Goal: Task Accomplishment & Management: Manage account settings

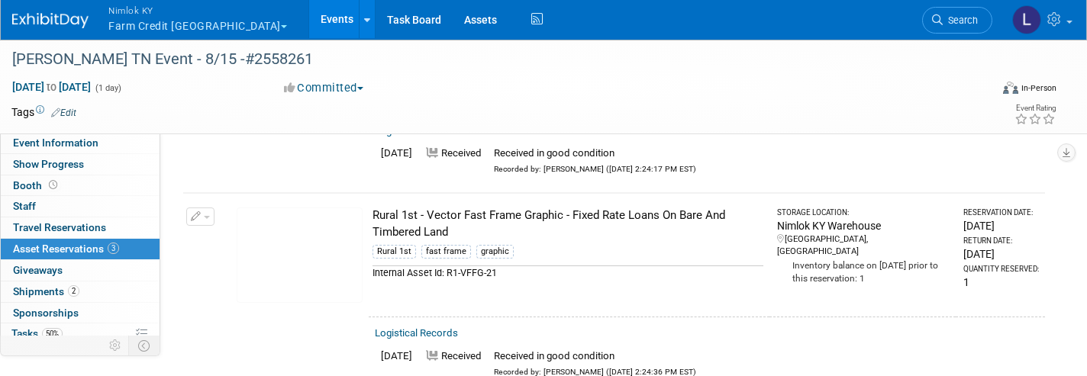
click at [189, 27] on button "Nimlok KY Farm Credit Mid America" at bounding box center [206, 20] width 199 height 40
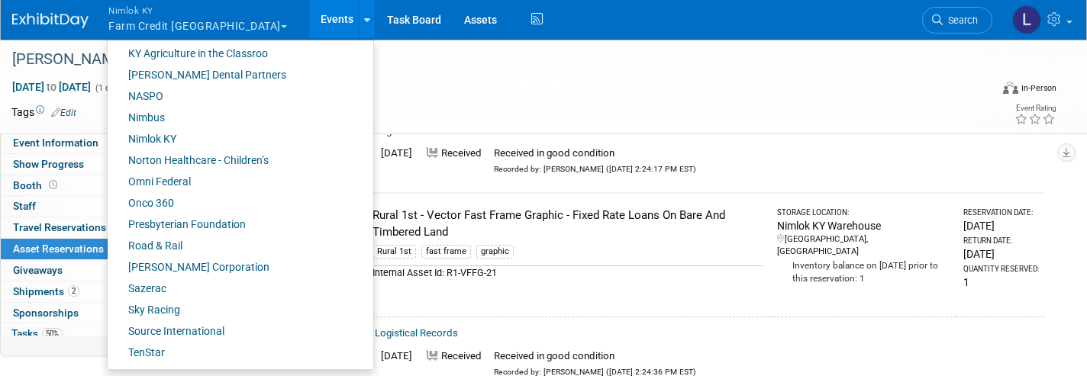
scroll to position [619, 0]
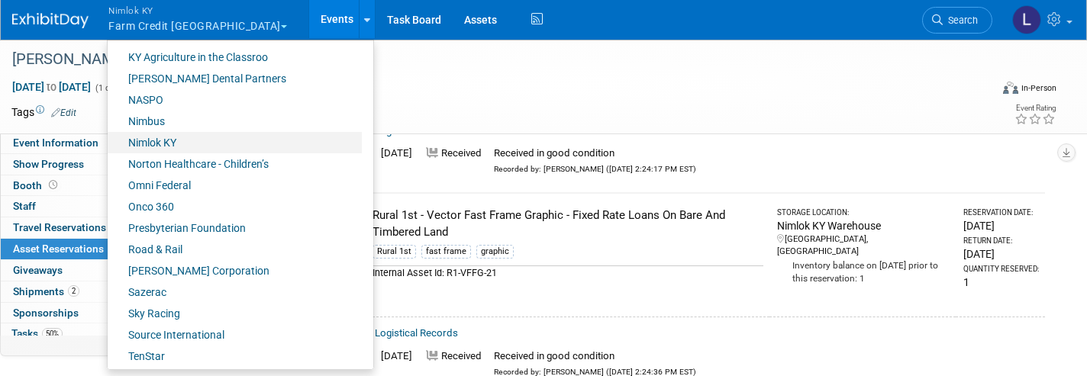
click at [165, 138] on link "Nimlok KY" at bounding box center [235, 142] width 254 height 21
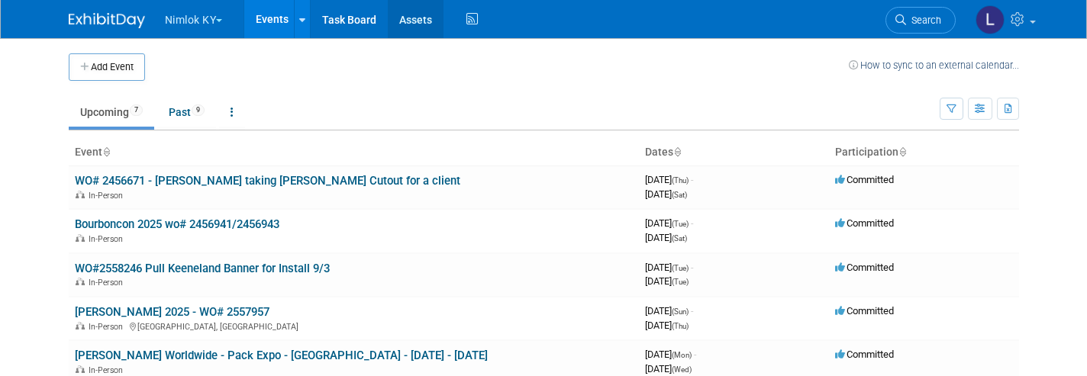
click at [411, 27] on link "Assets" at bounding box center [416, 19] width 56 height 38
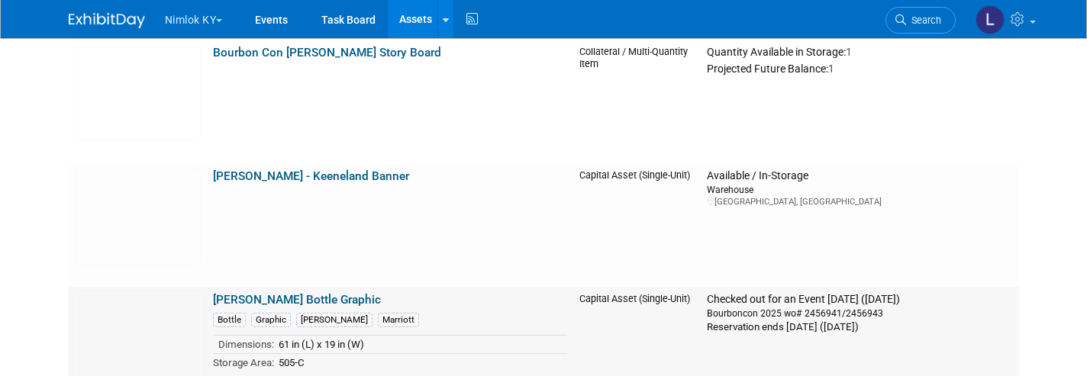
scroll to position [2000, 0]
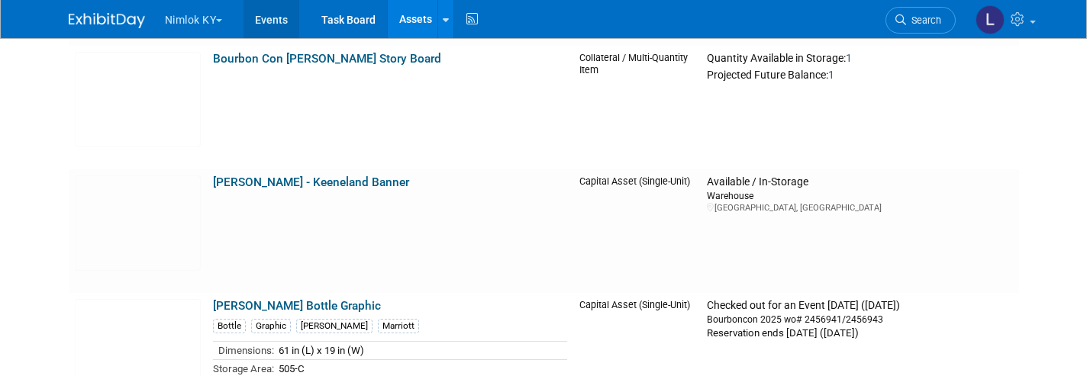
click at [276, 27] on link "Events" at bounding box center [272, 19] width 56 height 38
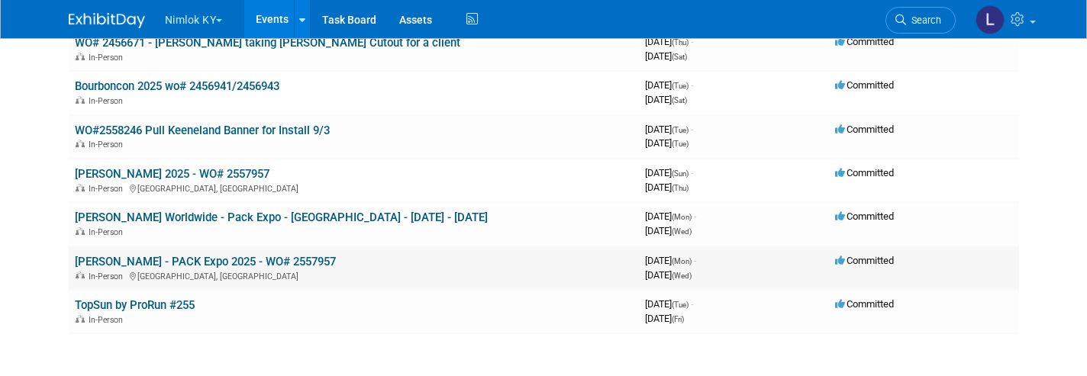
scroll to position [142, 0]
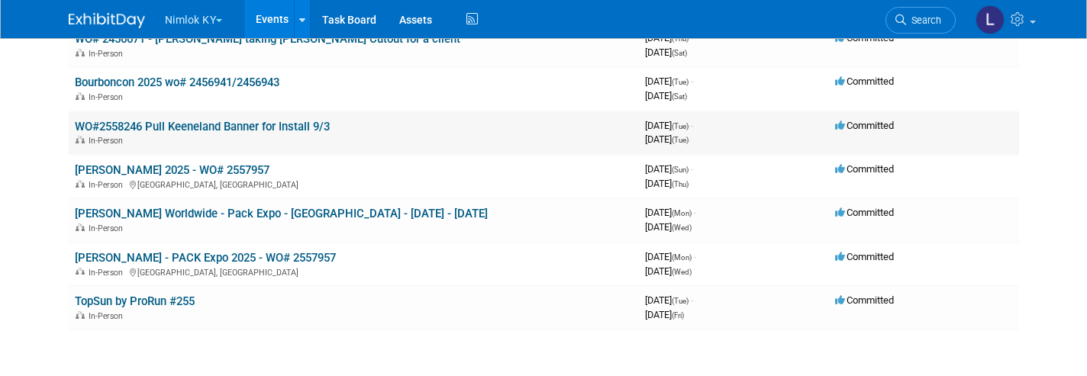
click at [225, 127] on link "WO#2558246 Pull Keeneland Banner for Install 9/3" at bounding box center [202, 127] width 255 height 14
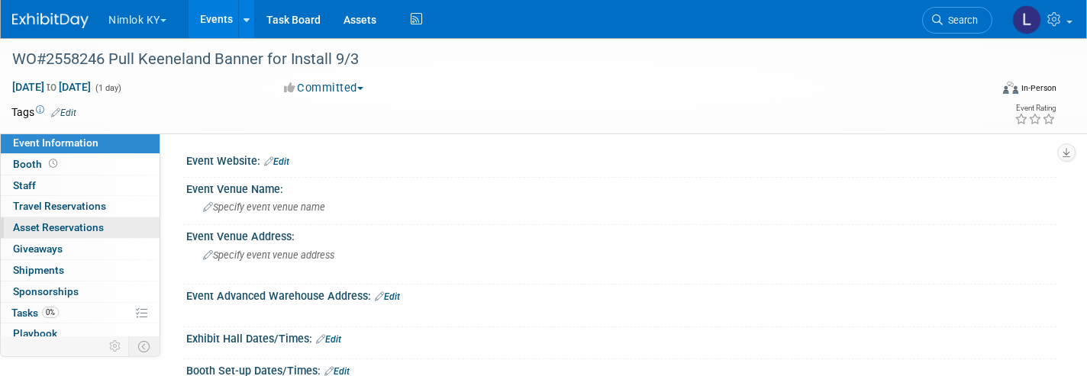
click at [90, 222] on span "Asset Reservations 0" at bounding box center [58, 227] width 91 height 12
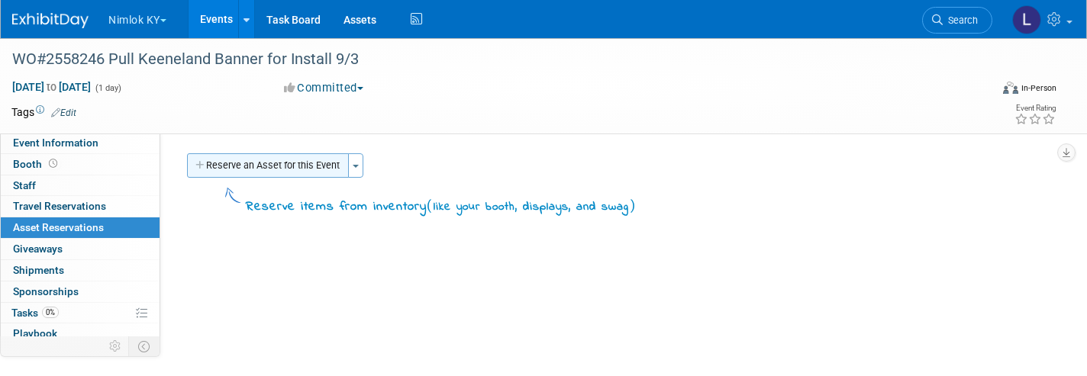
click at [269, 167] on button "Reserve an Asset for this Event" at bounding box center [268, 165] width 162 height 24
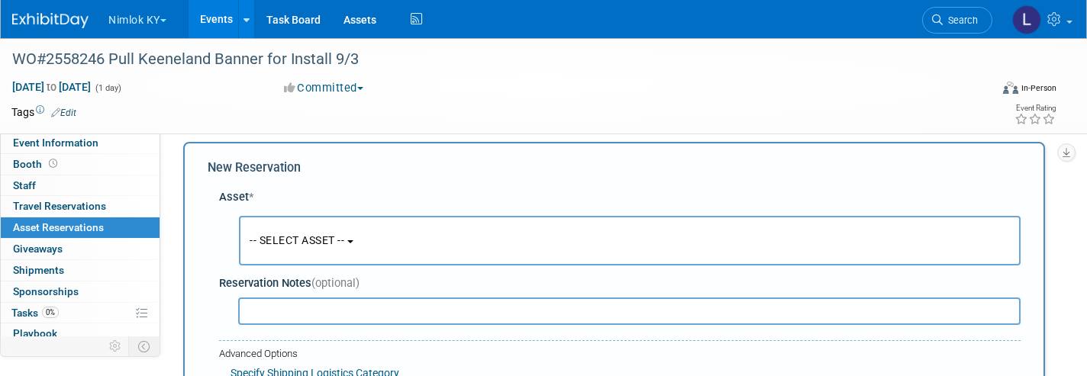
scroll to position [14, 0]
click at [338, 228] on button "-- SELECT ASSET --" at bounding box center [630, 239] width 782 height 50
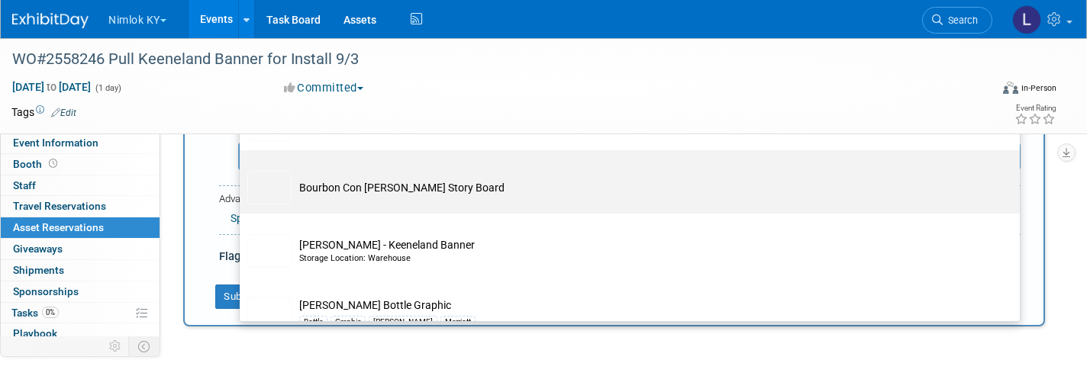
scroll to position [1212, 0]
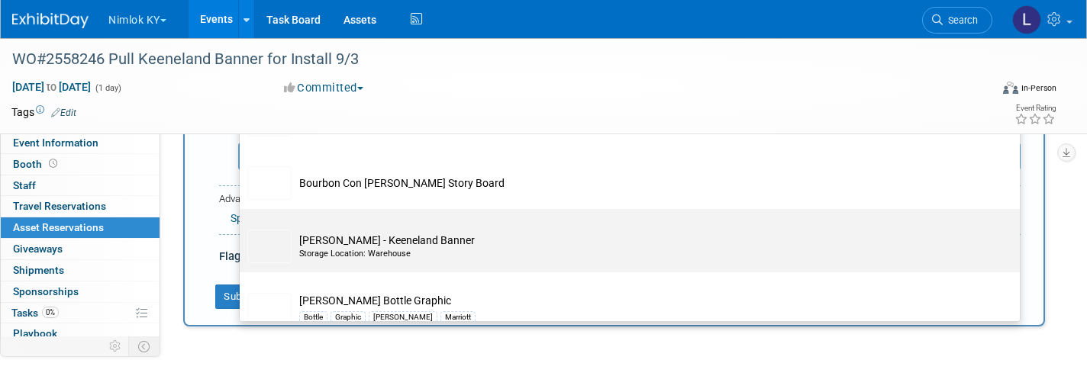
click at [377, 230] on td "CORNETT - Keeneland Banner Storage Location: Warehouse" at bounding box center [641, 247] width 698 height 34
click at [242, 228] on input "CORNETT - Keeneland Banner Storage Location: Warehouse" at bounding box center [237, 223] width 10 height 10
select select "10716309"
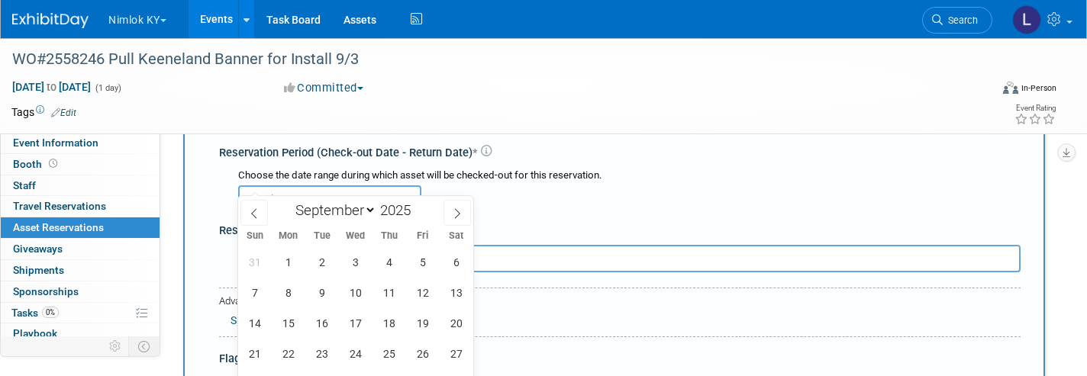
click at [316, 186] on input "text" at bounding box center [329, 199] width 183 height 27
click at [256, 214] on icon at bounding box center [254, 213] width 11 height 11
select select "7"
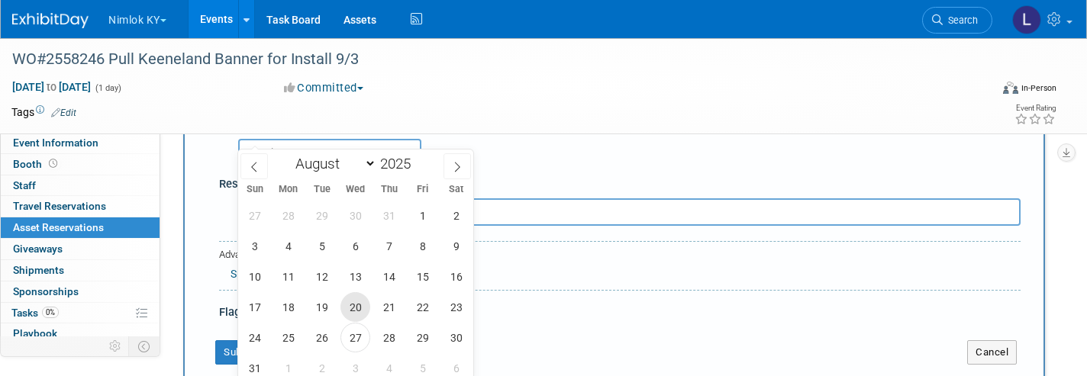
scroll to position [214, 0]
click at [358, 340] on span "27" at bounding box center [356, 337] width 30 height 30
type input "Aug 27, 2025"
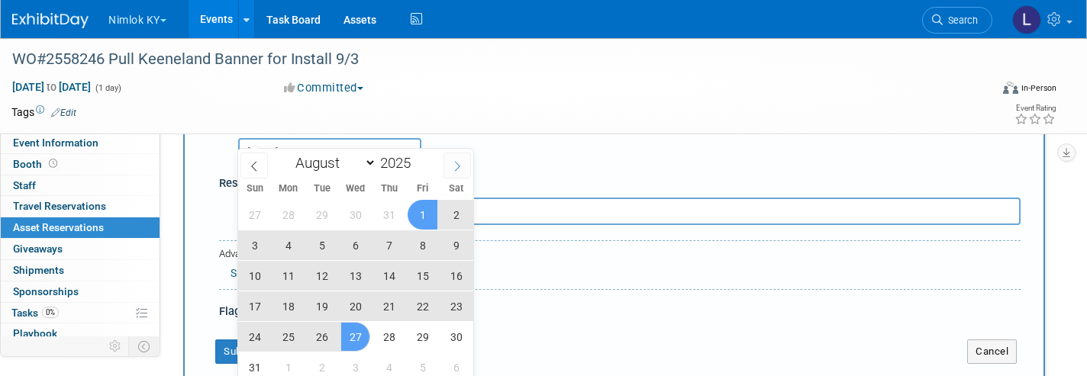
click at [456, 163] on icon at bounding box center [457, 166] width 11 height 11
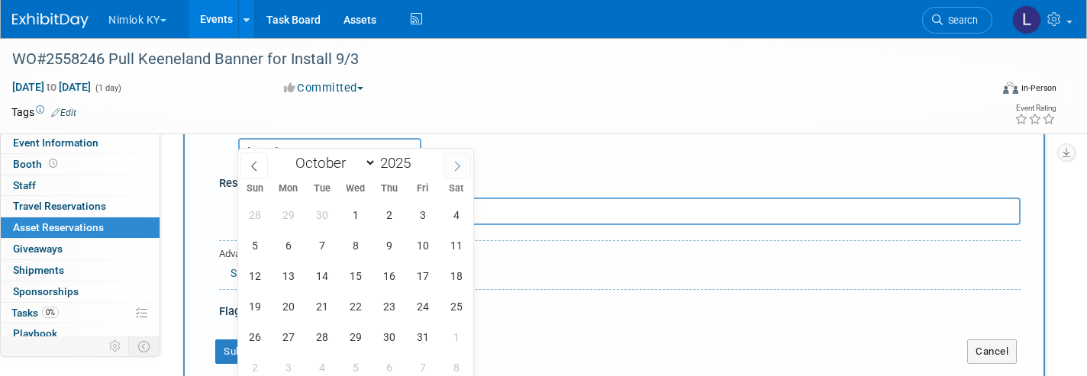
click at [456, 163] on icon at bounding box center [457, 166] width 11 height 11
select select "11"
click at [456, 163] on icon at bounding box center [457, 166] width 11 height 11
type input "2026"
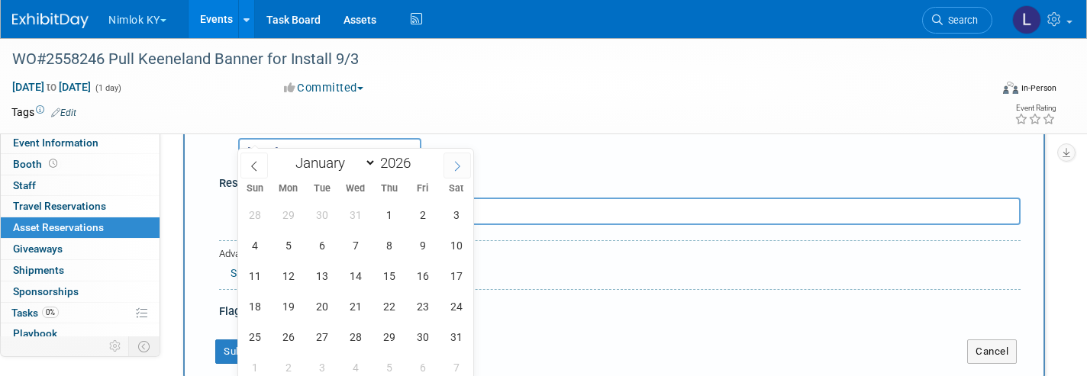
click at [456, 163] on icon at bounding box center [457, 166] width 11 height 11
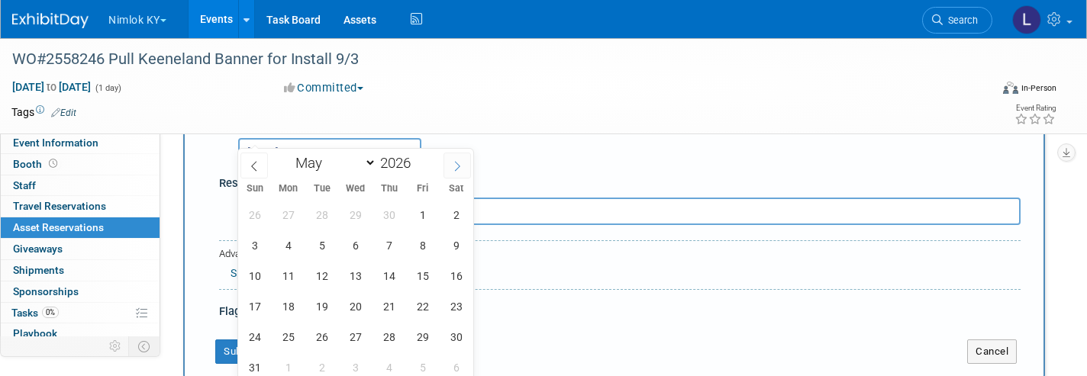
select select "5"
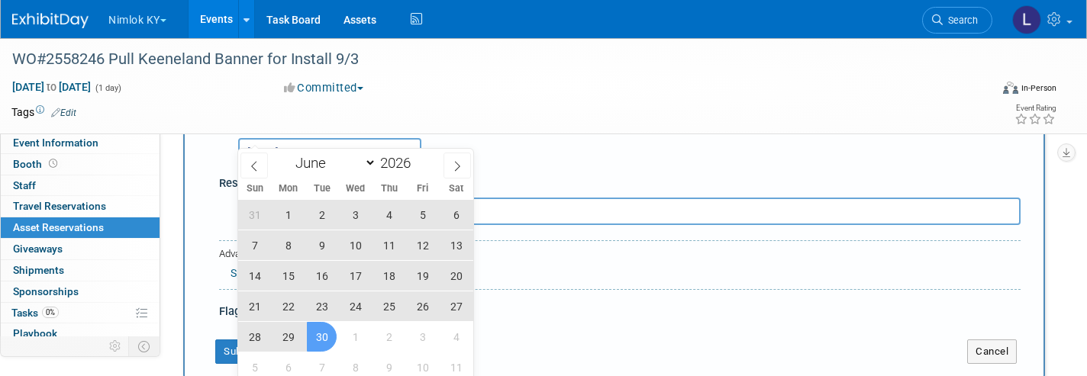
click at [334, 337] on span "30" at bounding box center [322, 337] width 30 height 30
type input "Aug 27, 2025 to Jun 30, 2026"
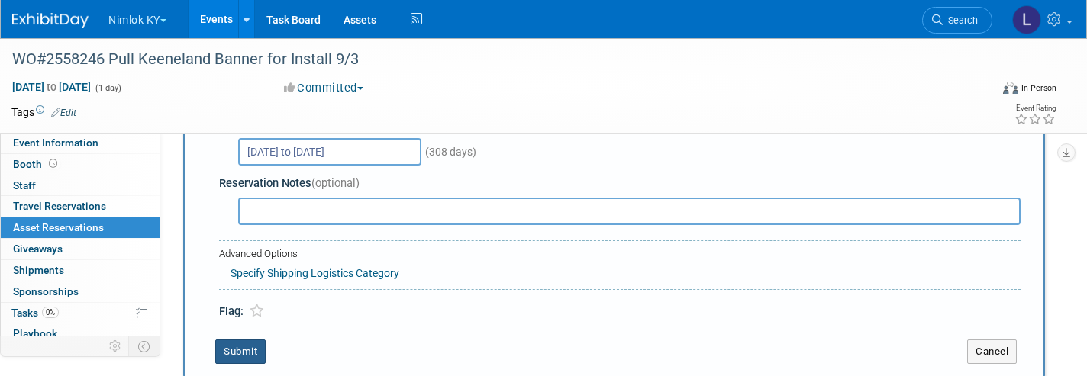
click at [246, 340] on button "Submit" at bounding box center [240, 352] width 50 height 24
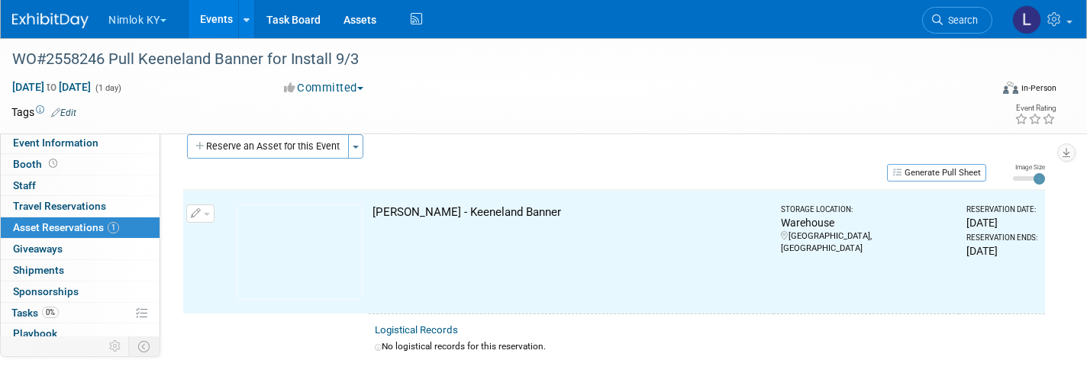
scroll to position [17, 0]
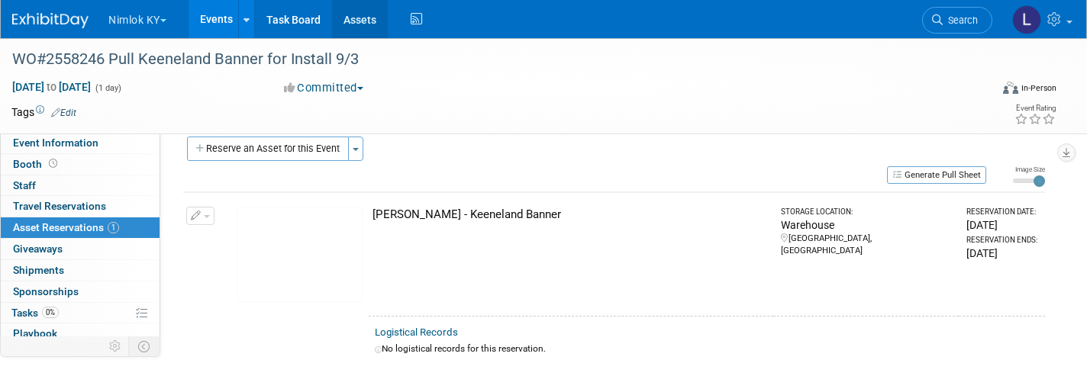
click at [369, 25] on link "Assets" at bounding box center [360, 19] width 56 height 38
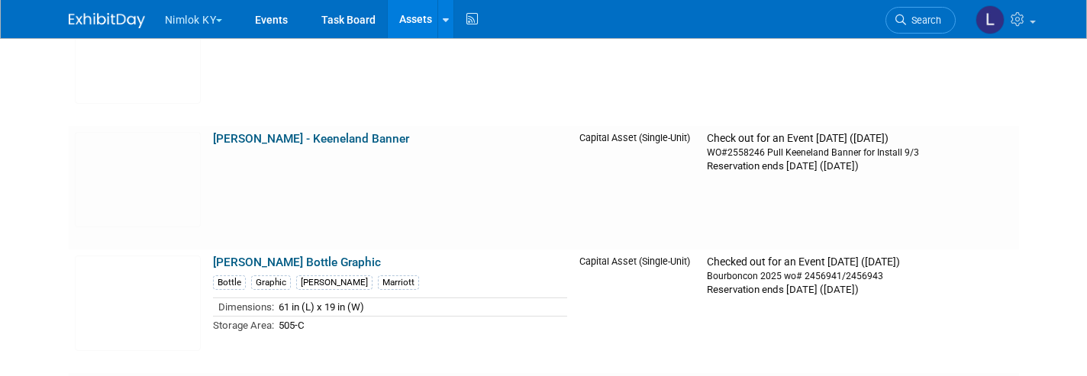
scroll to position [2041, 0]
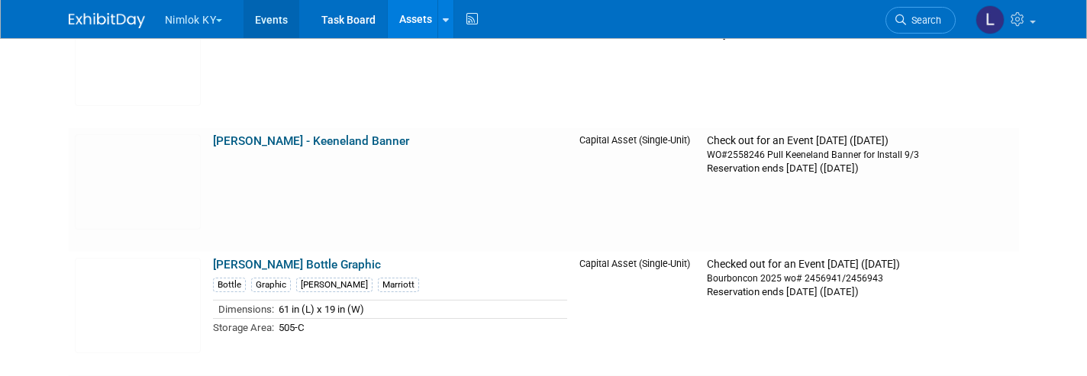
click at [275, 16] on link "Events" at bounding box center [272, 19] width 56 height 38
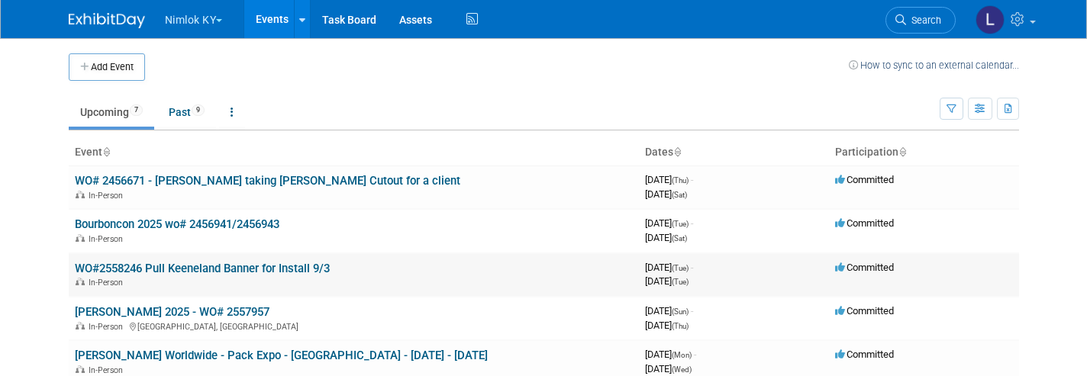
click at [237, 265] on link "WO#2558246 Pull Keeneland Banner for Install 9/3" at bounding box center [202, 269] width 255 height 14
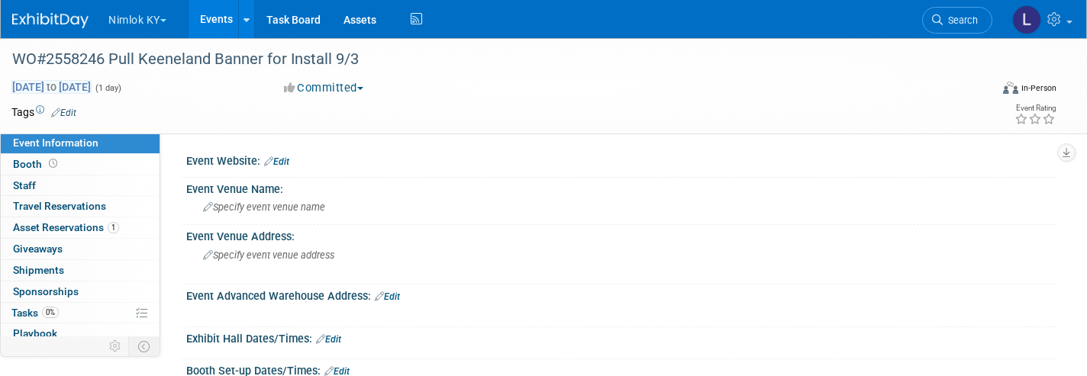
click at [92, 86] on span "Sep 2, 2025 to Sep 2, 2025" at bounding box center [51, 87] width 80 height 14
type input "Sep 2, 2025"
select select "8"
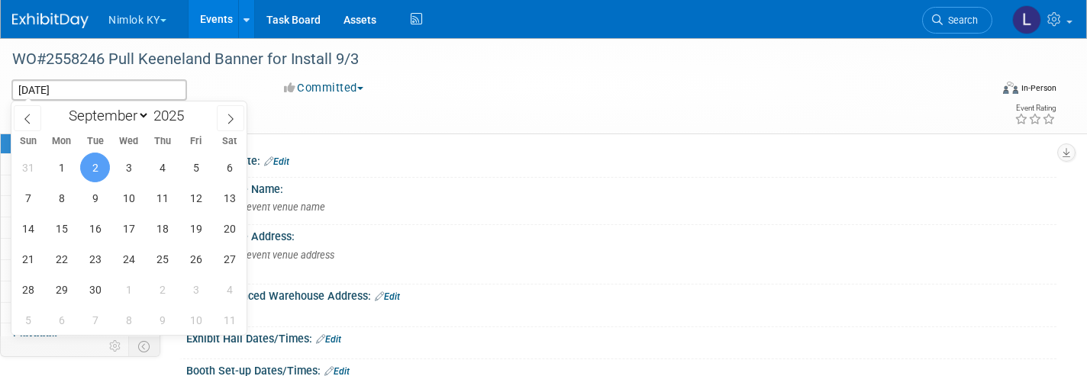
click at [100, 166] on span "2" at bounding box center [95, 168] width 30 height 30
type input "Sep 2, 2025"
click at [195, 111] on span at bounding box center [190, 111] width 11 height 9
type input "2026"
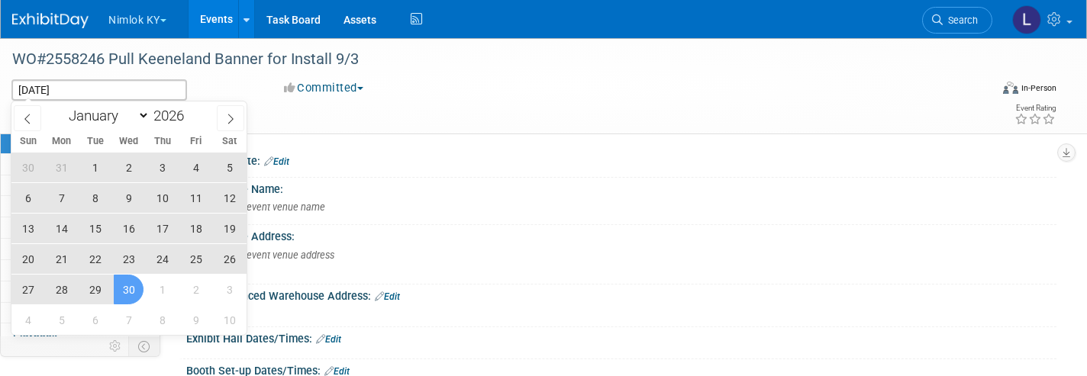
click at [133, 276] on span "30" at bounding box center [129, 290] width 30 height 30
